Goal: Transaction & Acquisition: Purchase product/service

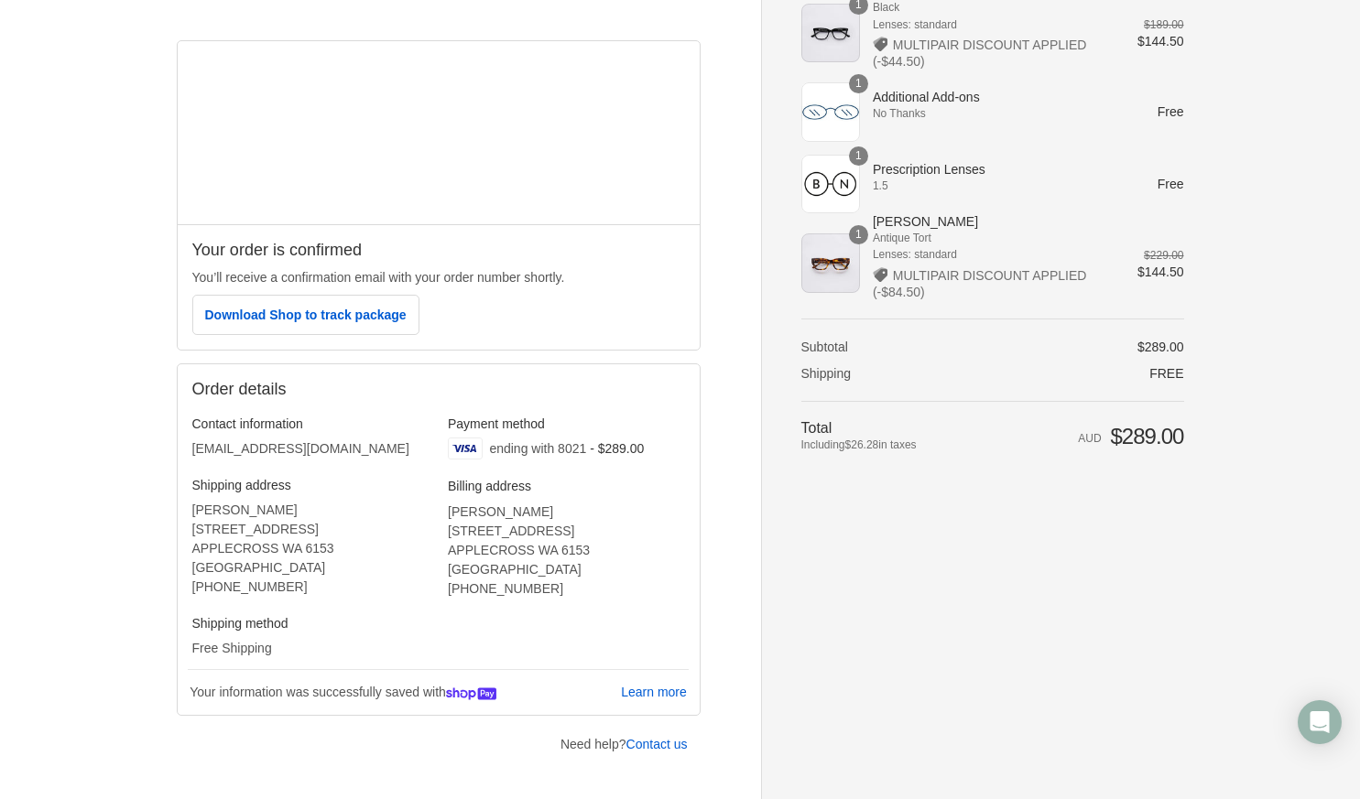
scroll to position [223, 0]
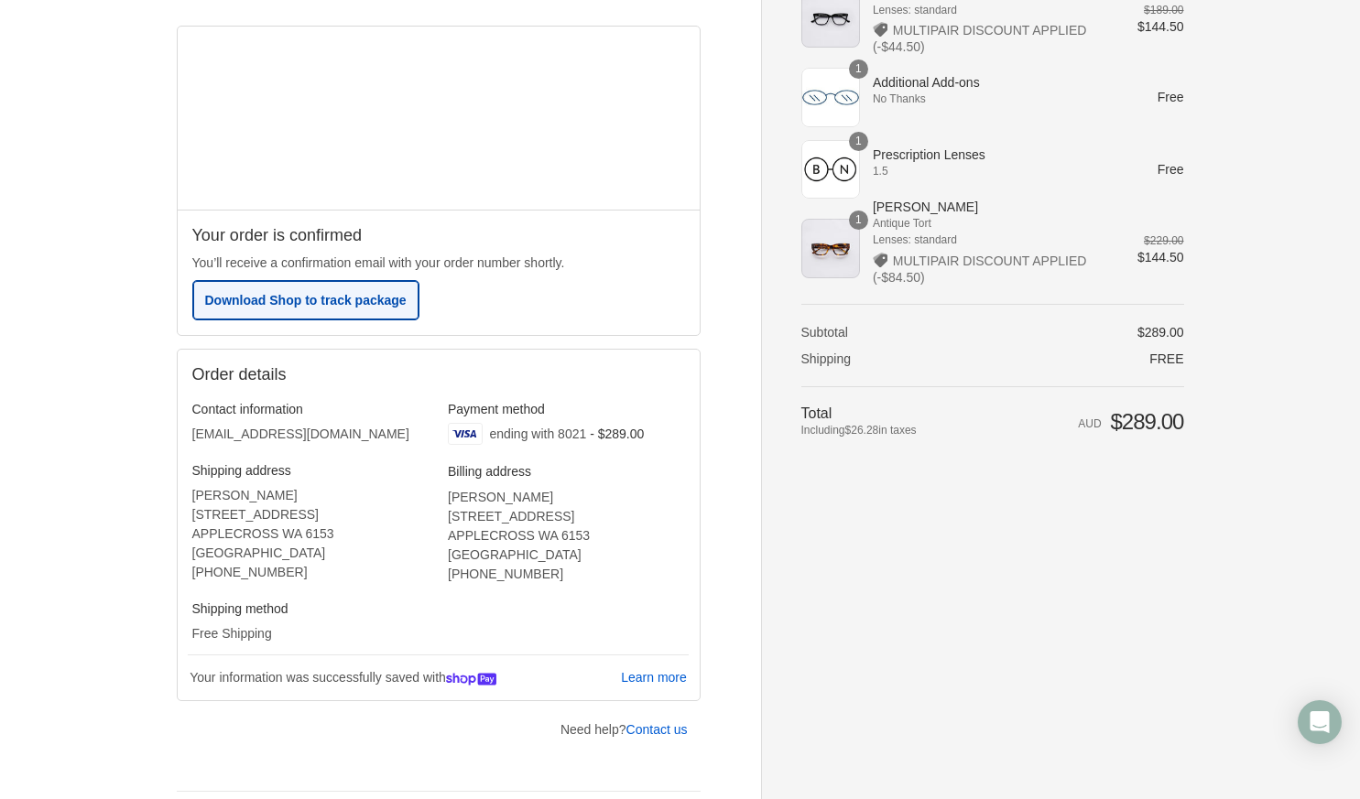
click at [396, 303] on span "Download Shop to track package" at bounding box center [305, 300] width 201 height 15
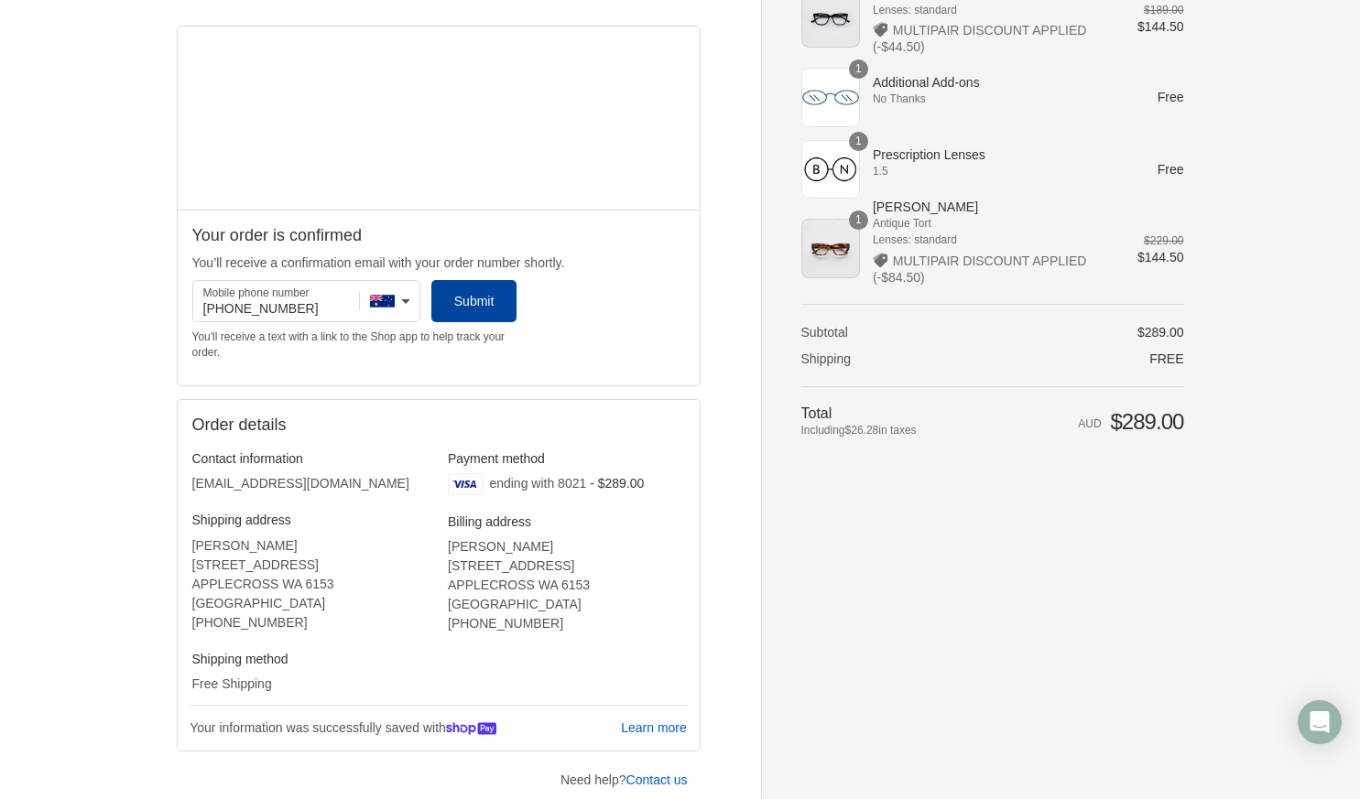
click at [443, 309] on button "Submit" at bounding box center [473, 301] width 85 height 42
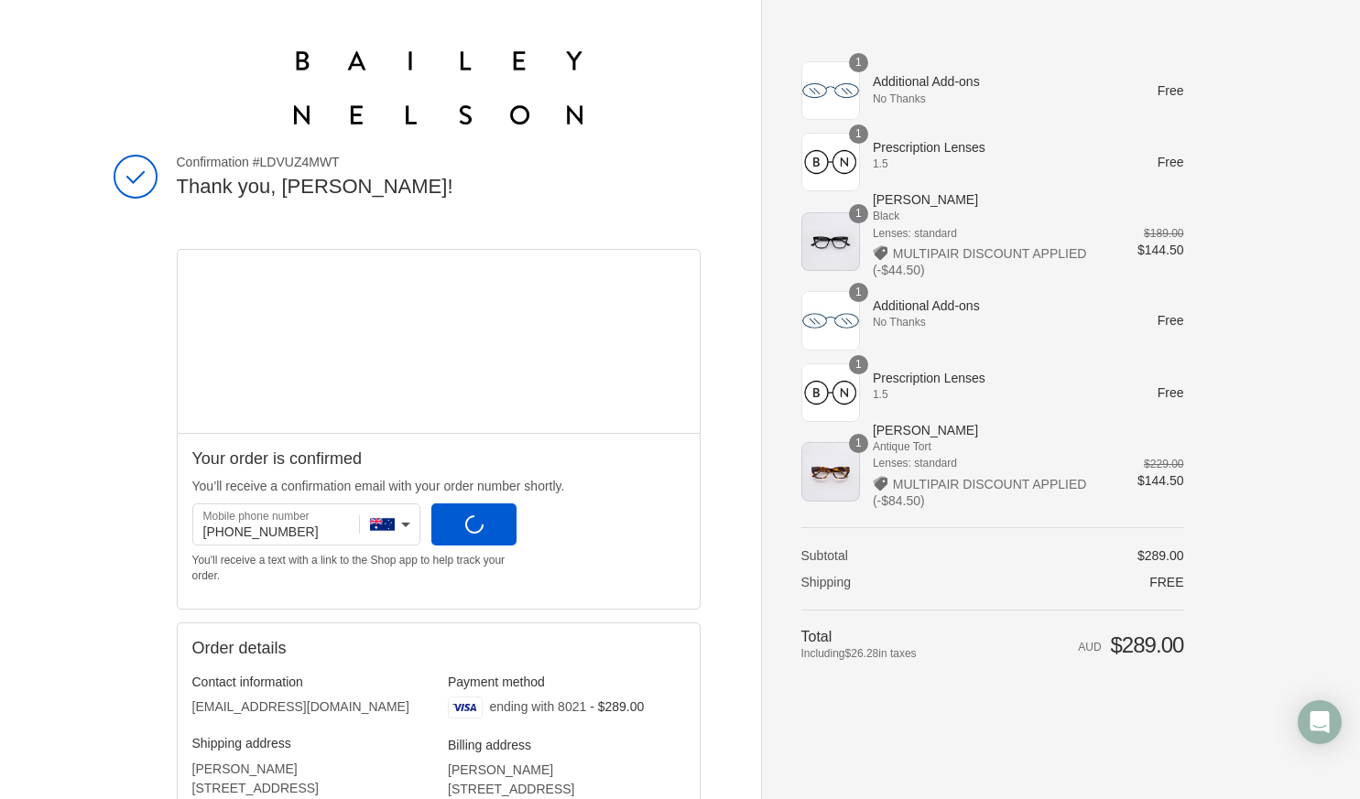
click at [351, 578] on div "You'll receive a text with a link to the Shop app to help track your order." at bounding box center [354, 567] width 325 height 29
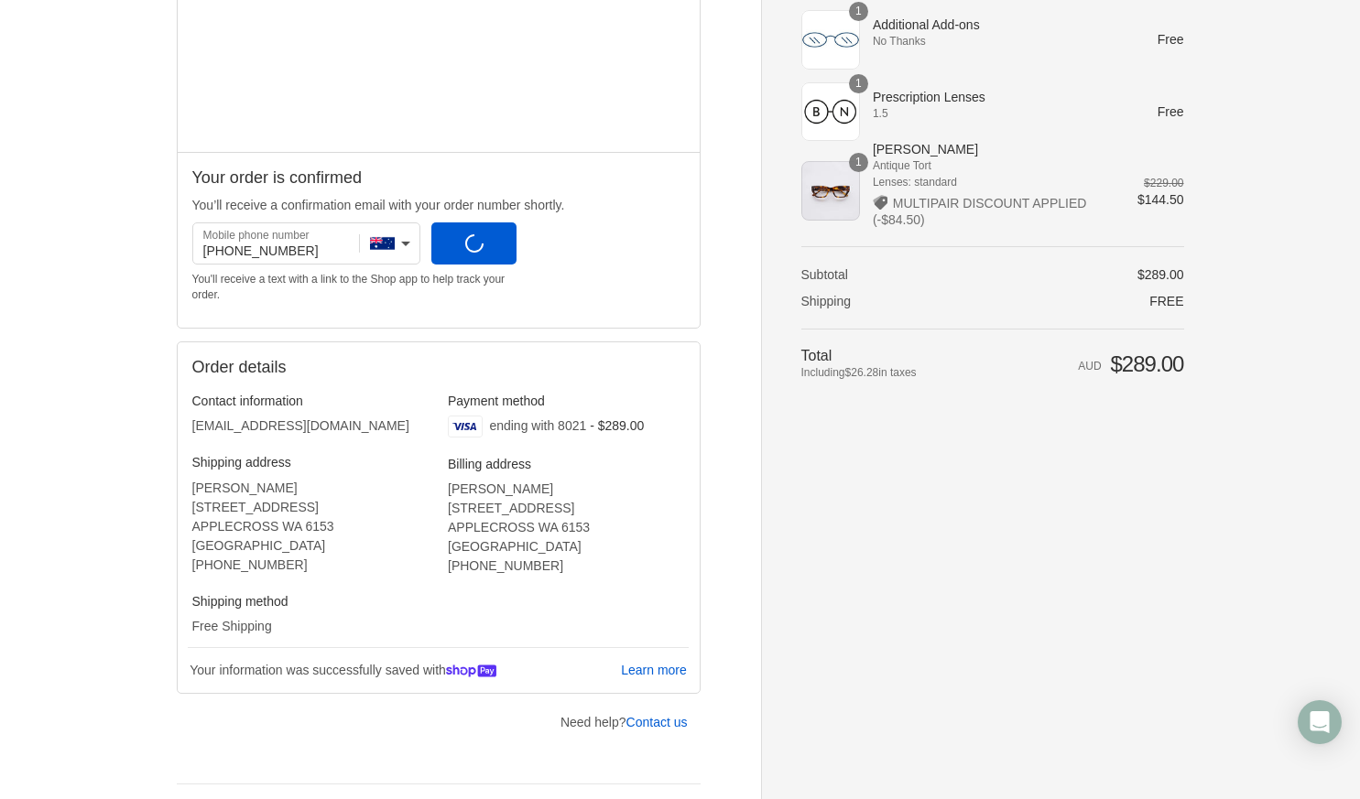
click at [470, 266] on div "Mobile phone number +61 400 622 111 Afghanistan (+93) Aland Islands (+358) Alba…" at bounding box center [355, 265] width 336 height 96
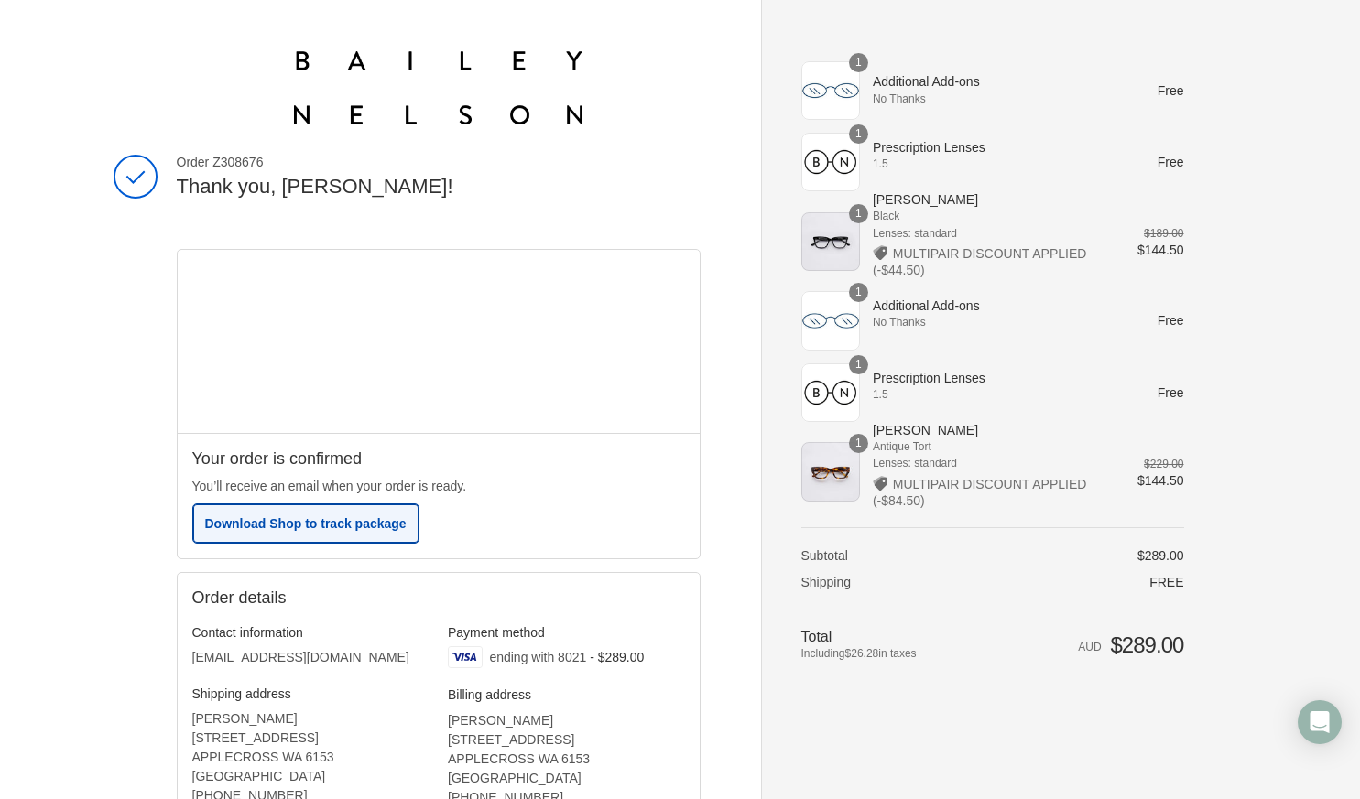
click at [307, 526] on span "Download Shop to track package" at bounding box center [305, 523] width 201 height 15
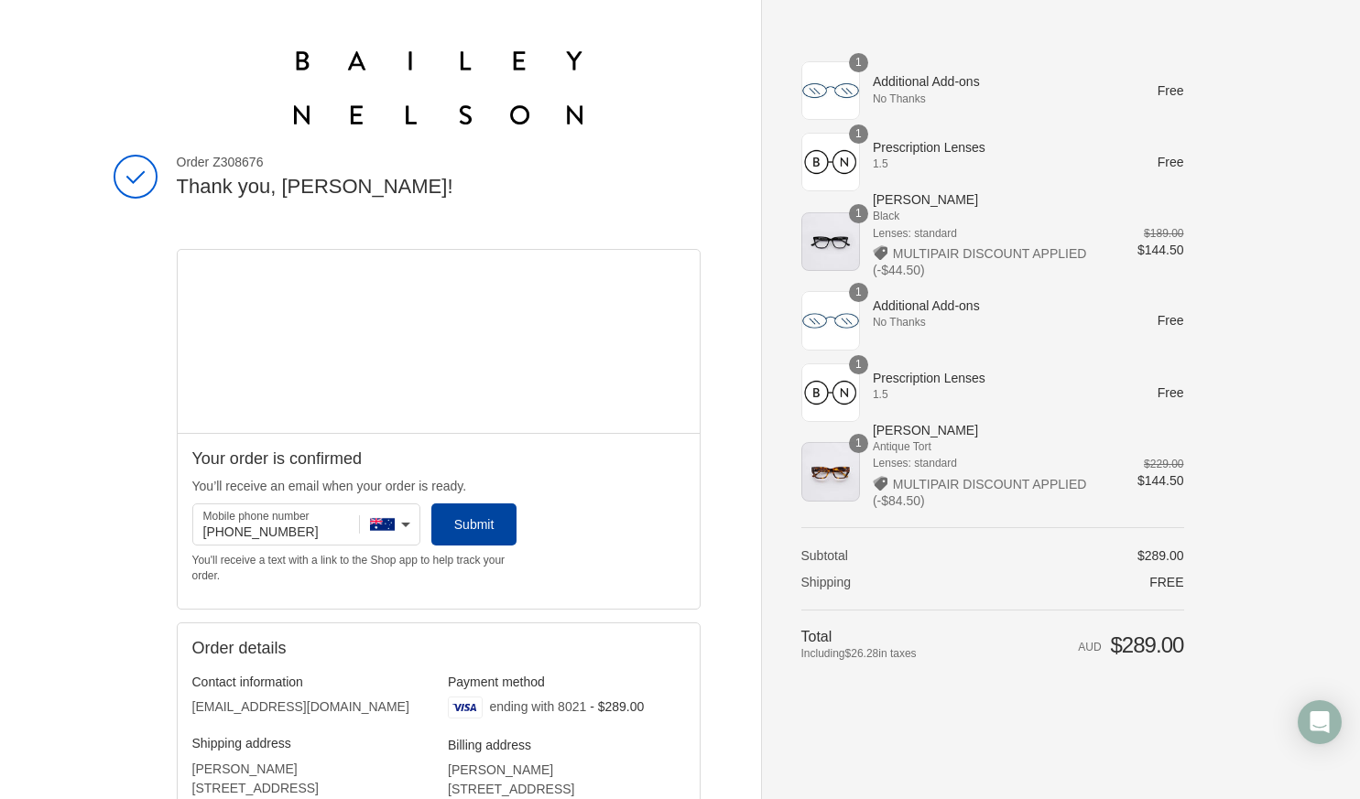
click at [442, 522] on button "Submit" at bounding box center [473, 525] width 85 height 42
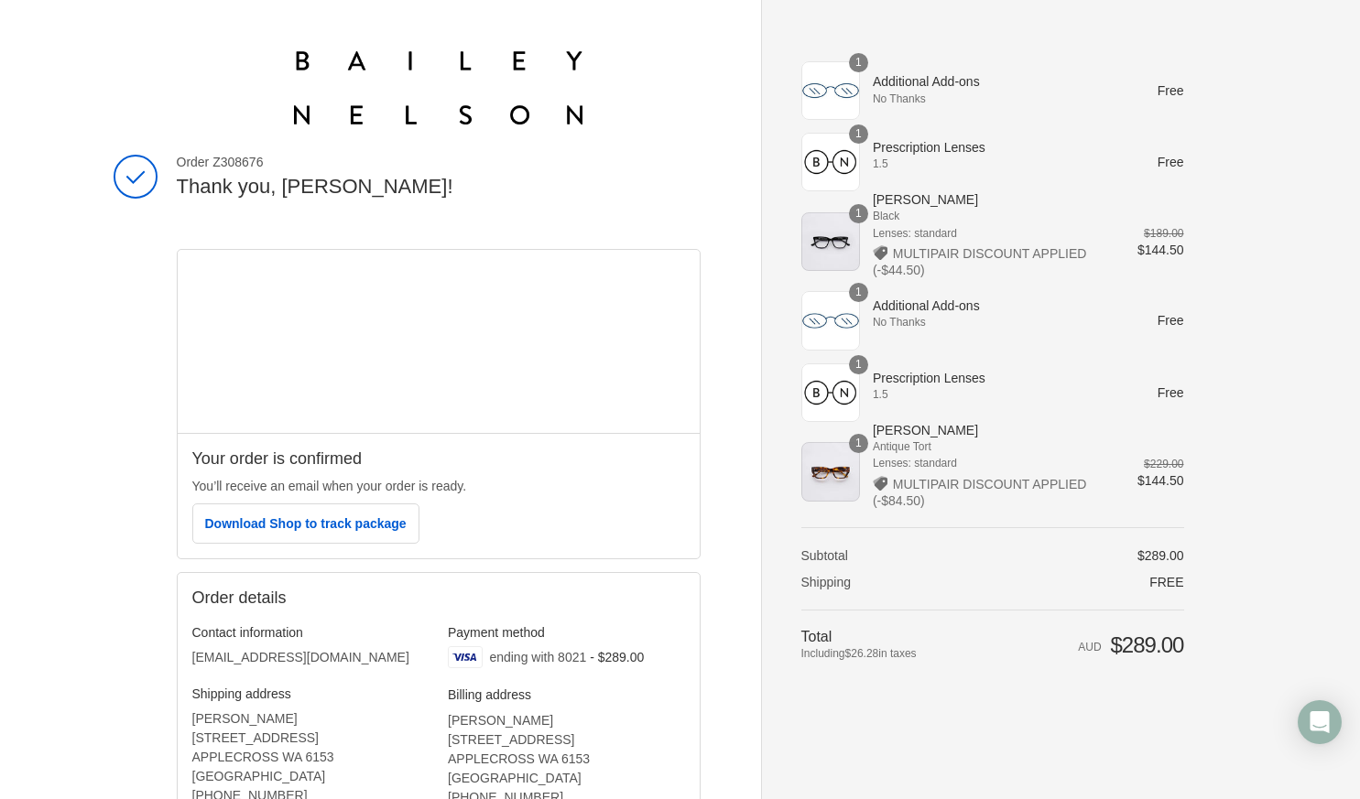
scroll to position [266, 0]
